Goal: Entertainment & Leisure: Consume media (video, audio)

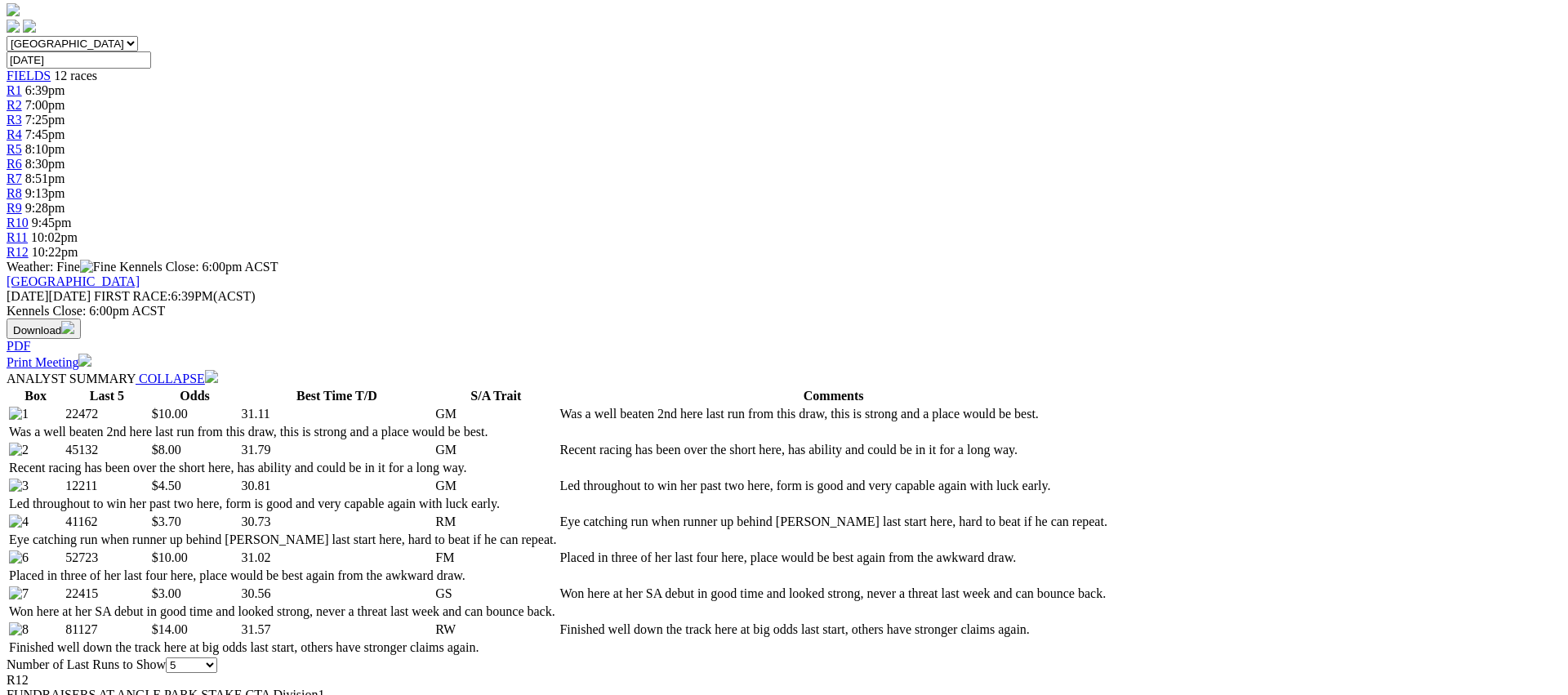
scroll to position [497, 0]
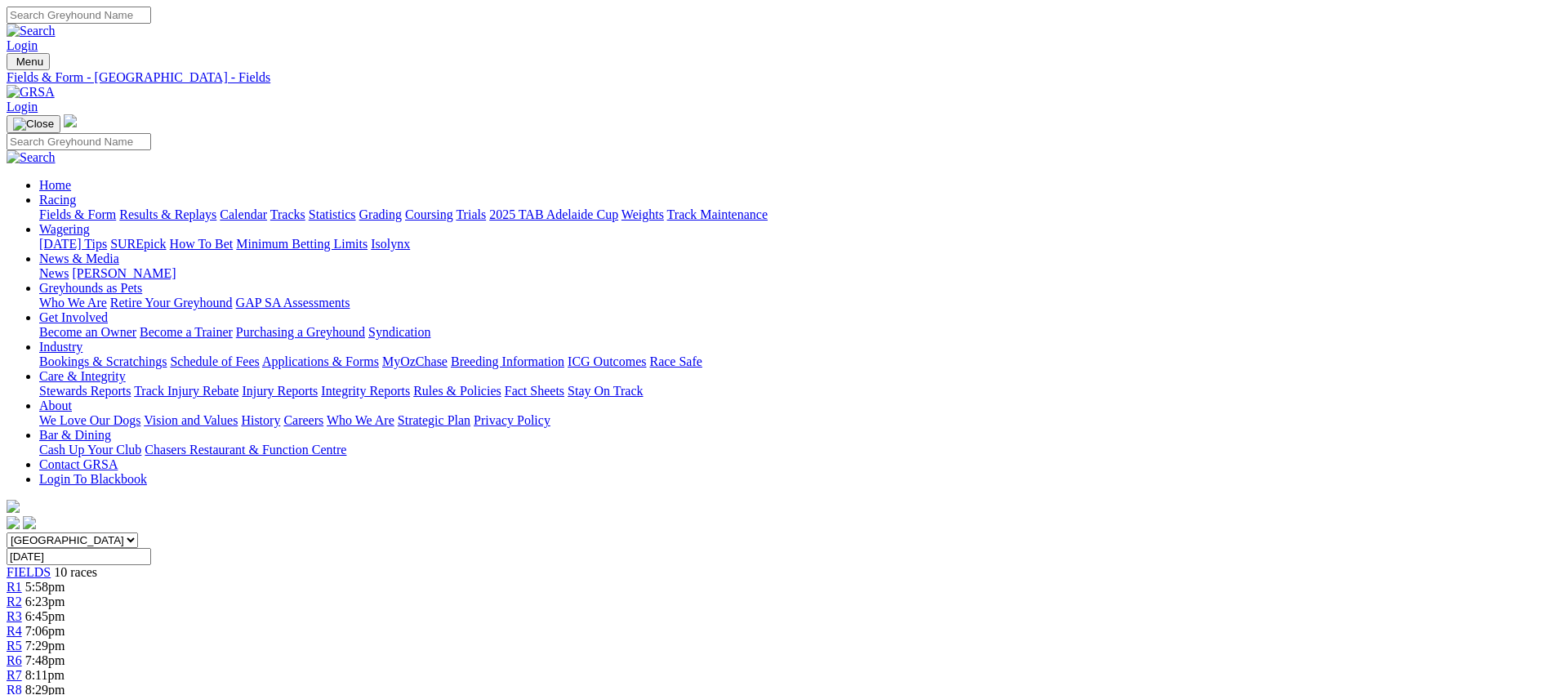
click at [116, 208] on link "Fields & Form" at bounding box center [77, 215] width 76 height 14
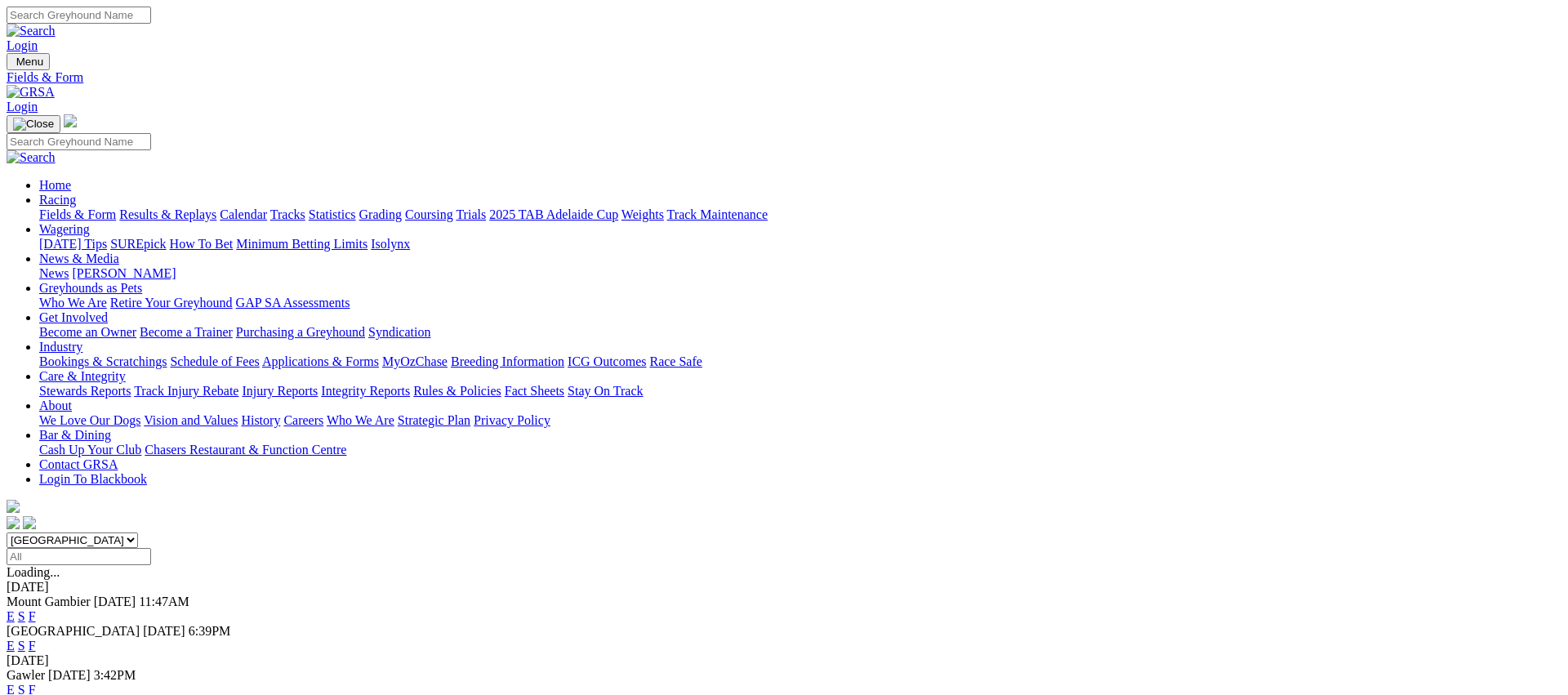
click at [217, 208] on link "Results & Replays" at bounding box center [167, 215] width 98 height 14
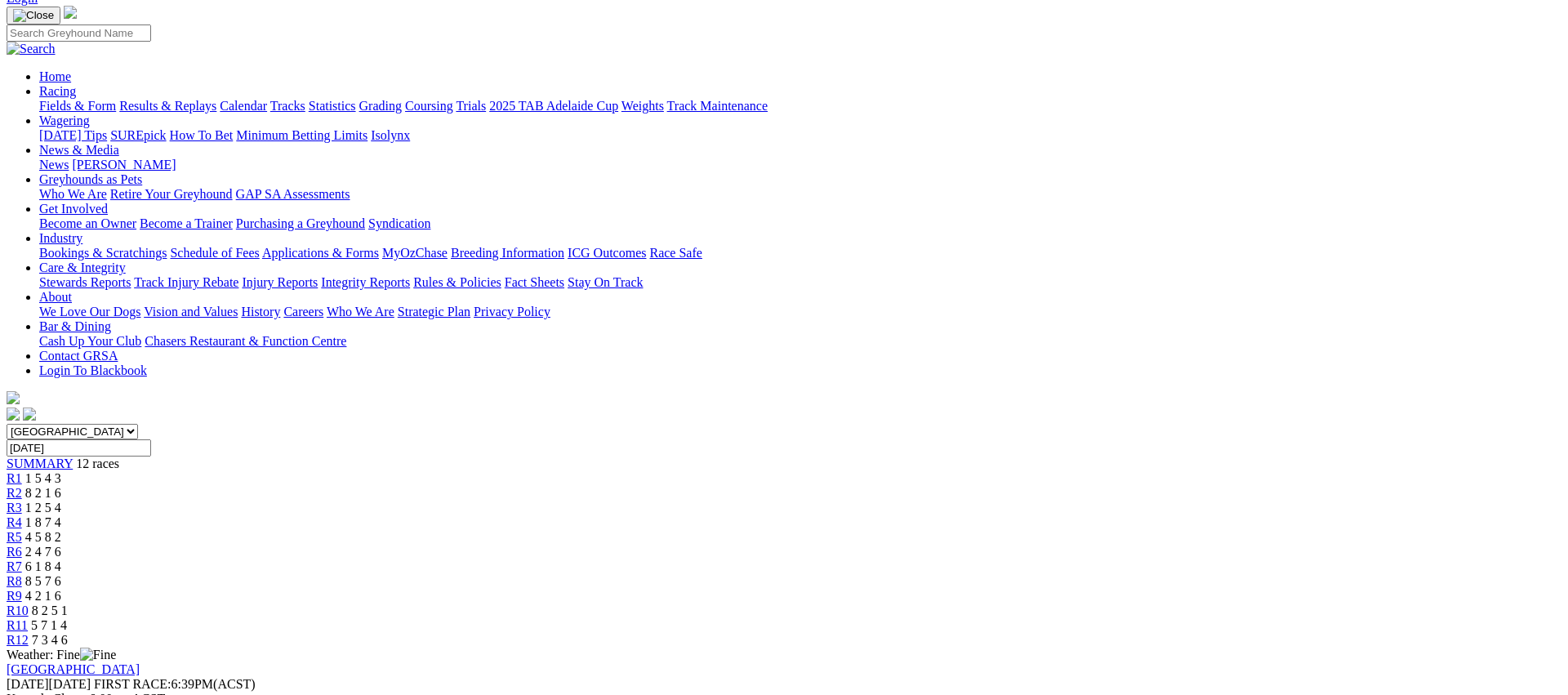
scroll to position [255, 0]
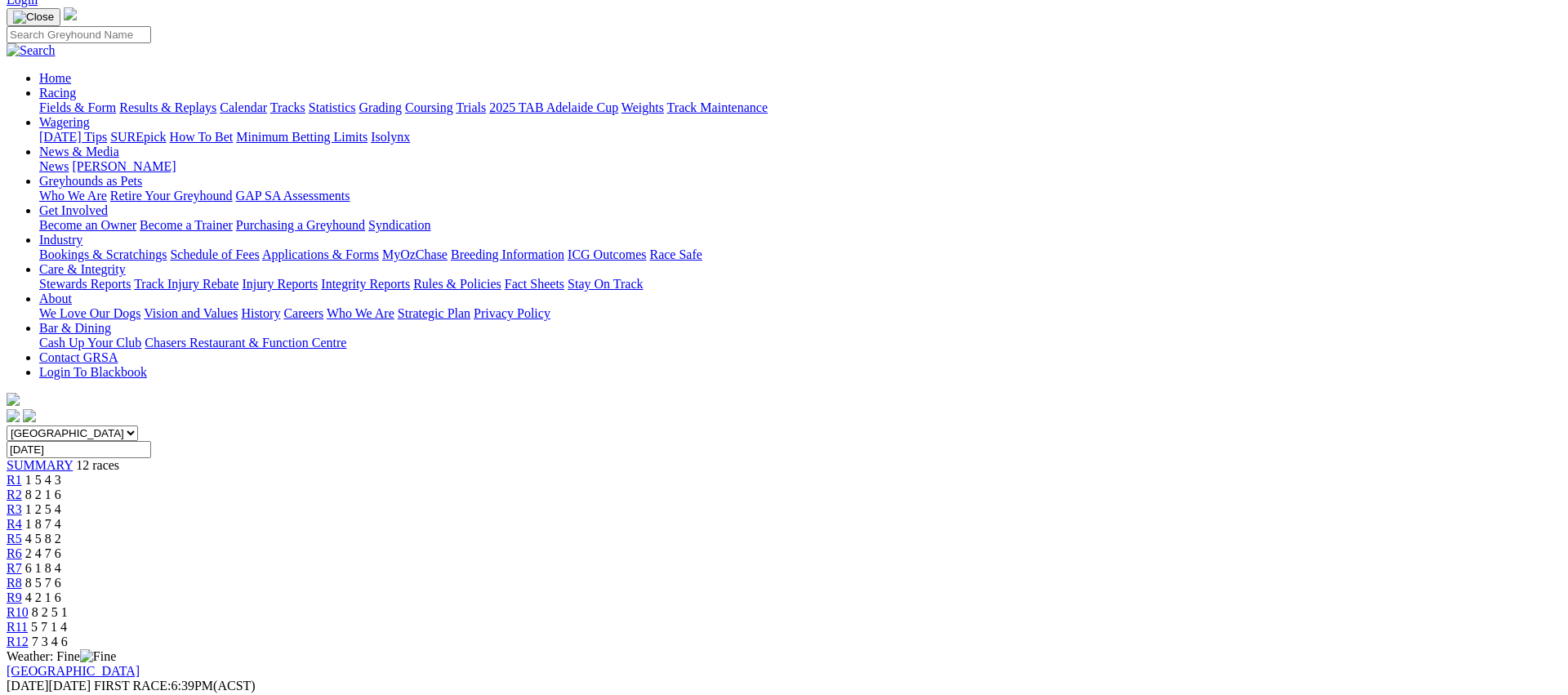
scroll to position [0, 0]
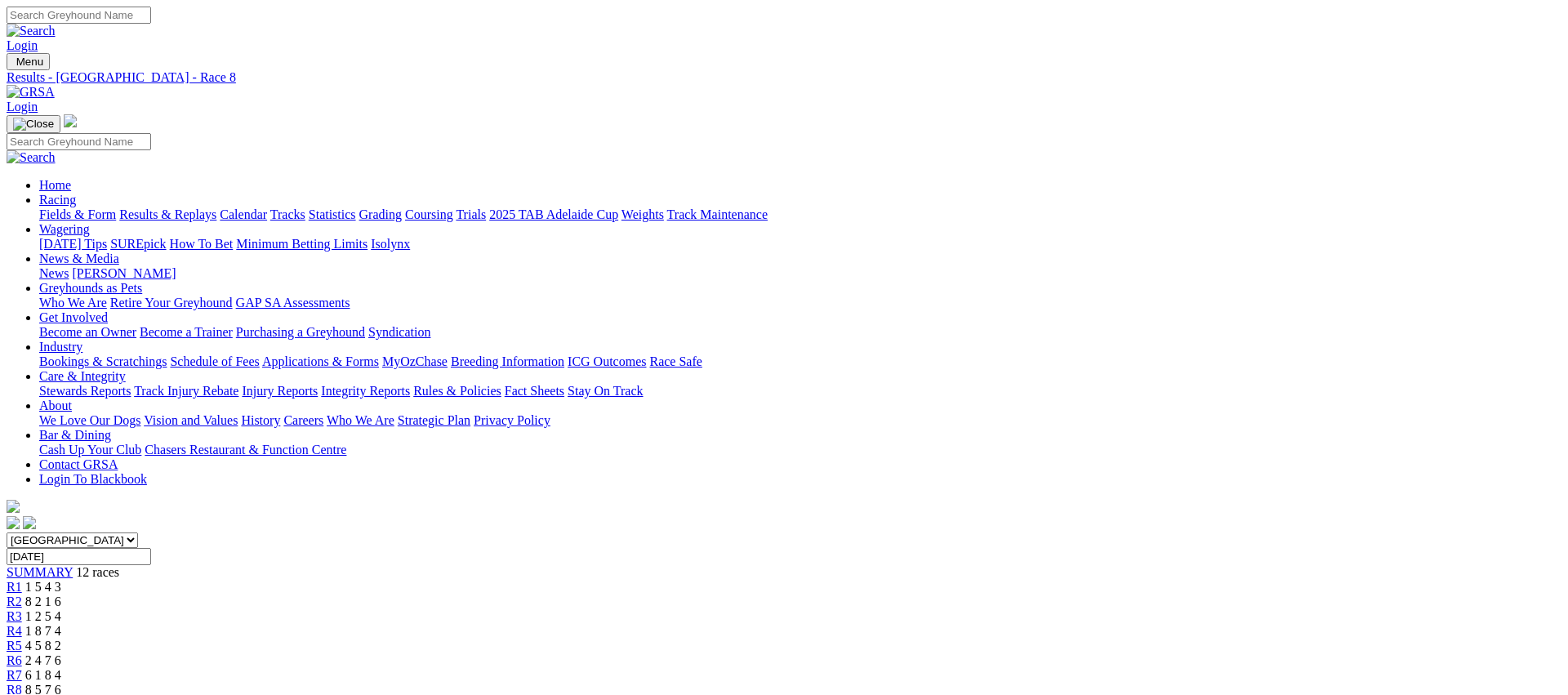
click at [22, 668] on span "R7" at bounding box center [15, 675] width 15 height 14
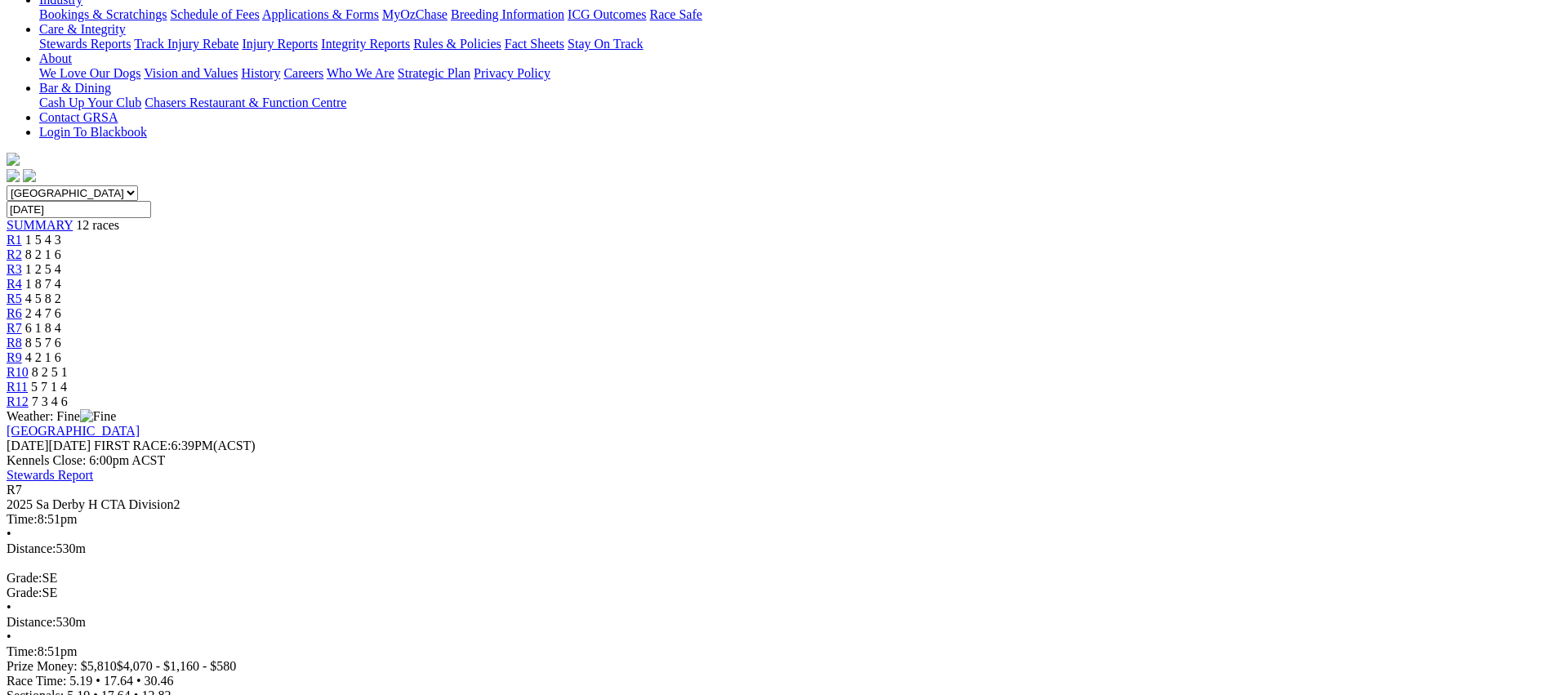
scroll to position [356, 0]
